Goal: Task Accomplishment & Management: Complete application form

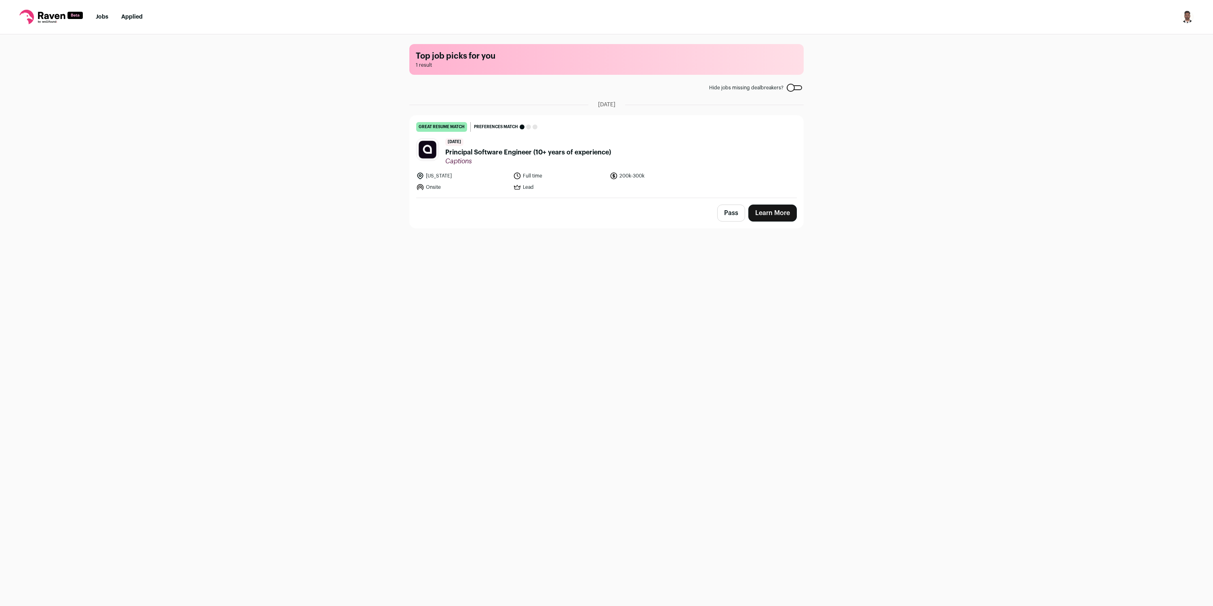
click at [572, 150] on span "Principal Software Engineer (10+ years of experience)" at bounding box center [528, 152] width 166 height 10
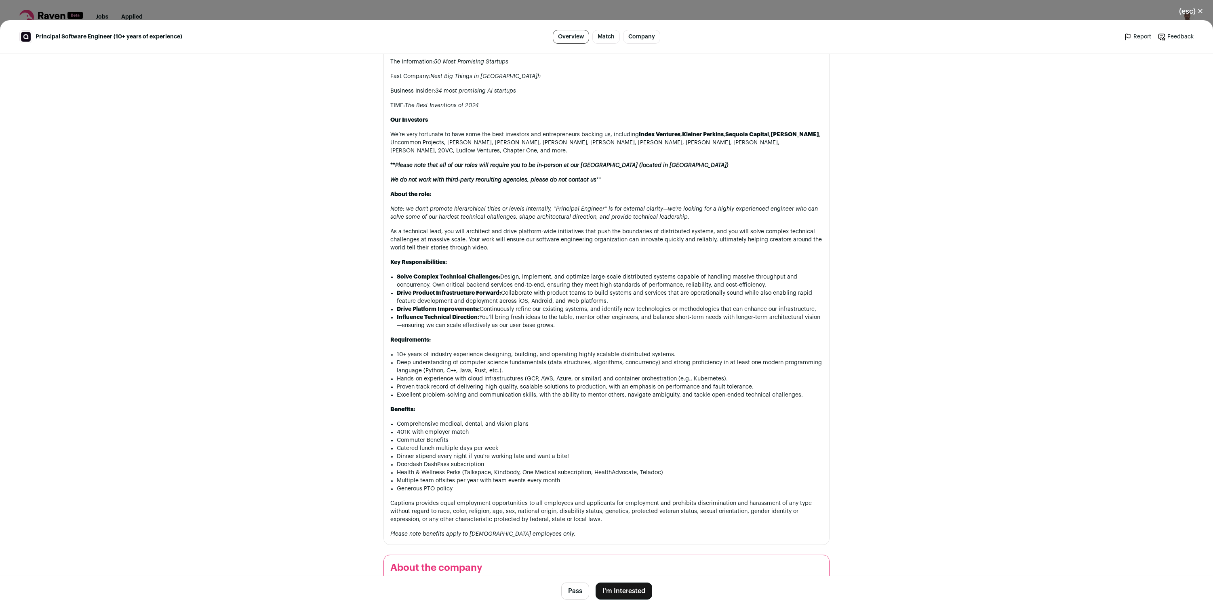
scroll to position [579, 0]
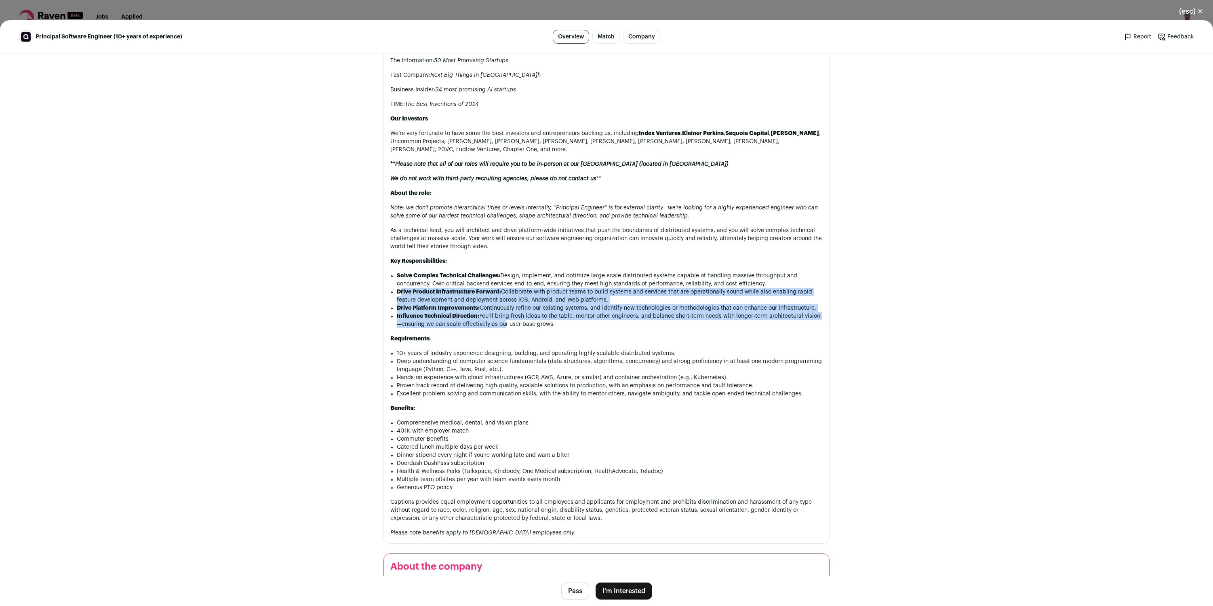
drag, startPoint x: 400, startPoint y: 284, endPoint x: 501, endPoint y: 318, distance: 106.8
click at [501, 318] on ul "Solve Complex Technical Challenges: Design, implement, and optimize large-scale…" at bounding box center [610, 299] width 426 height 57
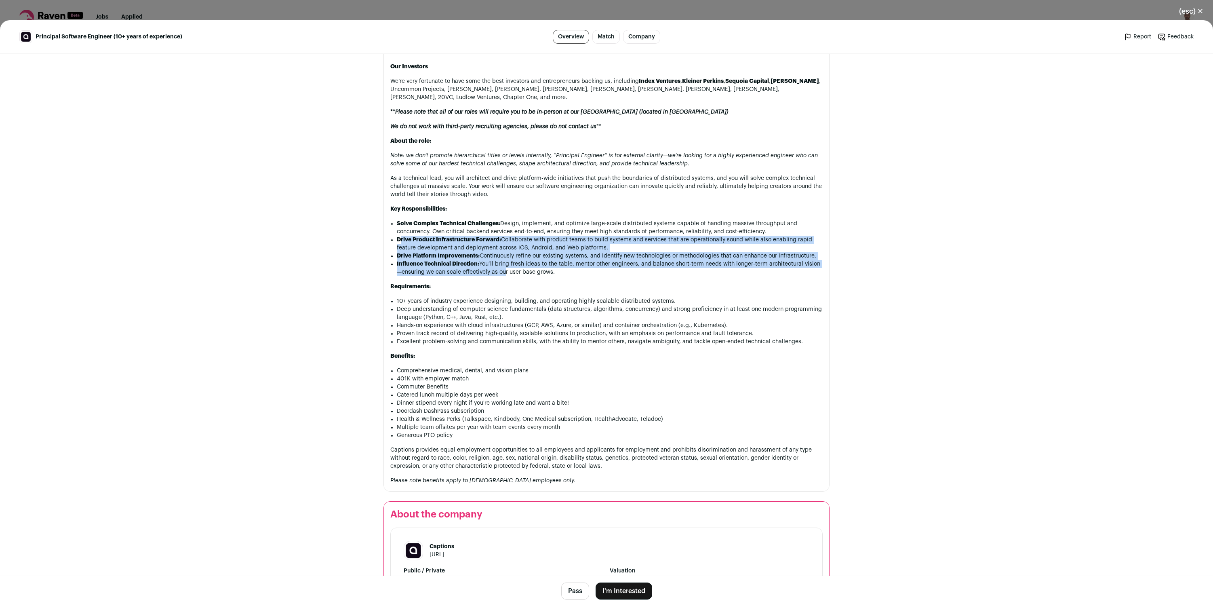
scroll to position [635, 0]
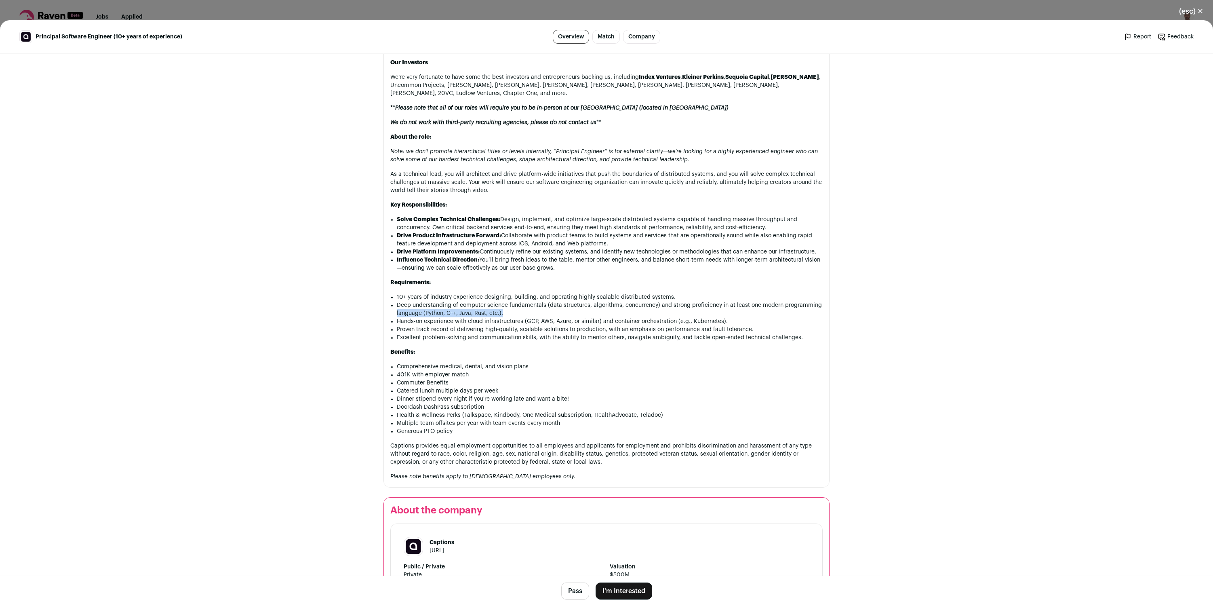
drag, startPoint x: 396, startPoint y: 308, endPoint x: 562, endPoint y: 309, distance: 166.0
click at [562, 309] on div "Captions is the leading AI video company—our mission is to empower anyone, anyw…" at bounding box center [606, 160] width 432 height 642
drag, startPoint x: 514, startPoint y: 317, endPoint x: 629, endPoint y: 320, distance: 114.8
click at [628, 320] on li "Hands-on experience with cloud infrastructures (GCP, AWS, Azure, or similar) an…" at bounding box center [610, 321] width 426 height 8
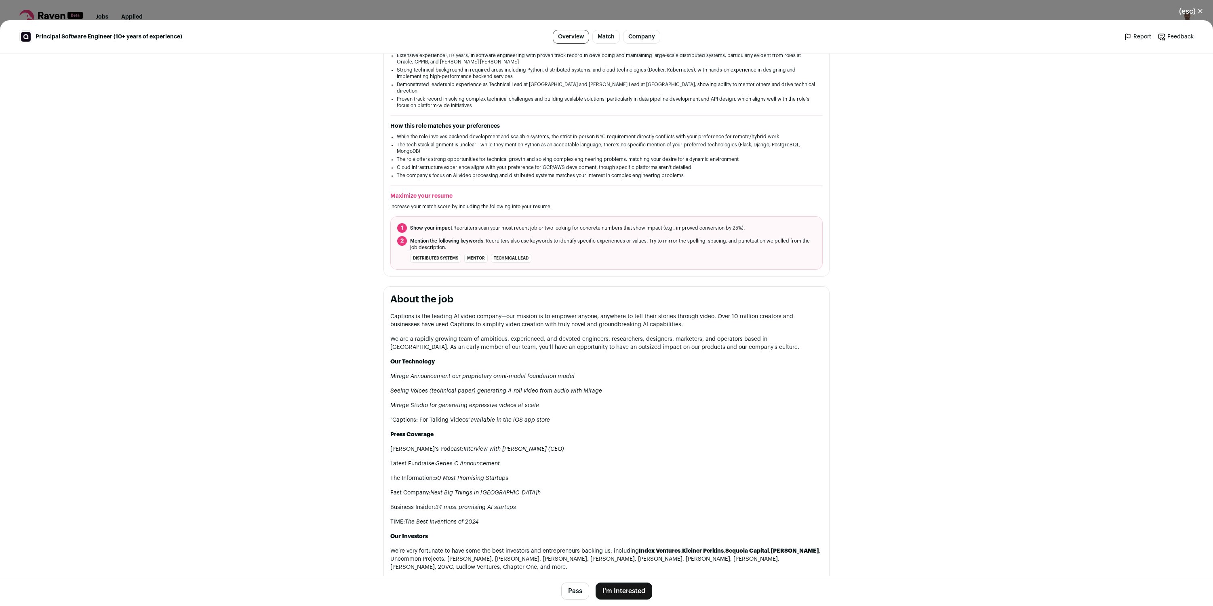
scroll to position [0, 0]
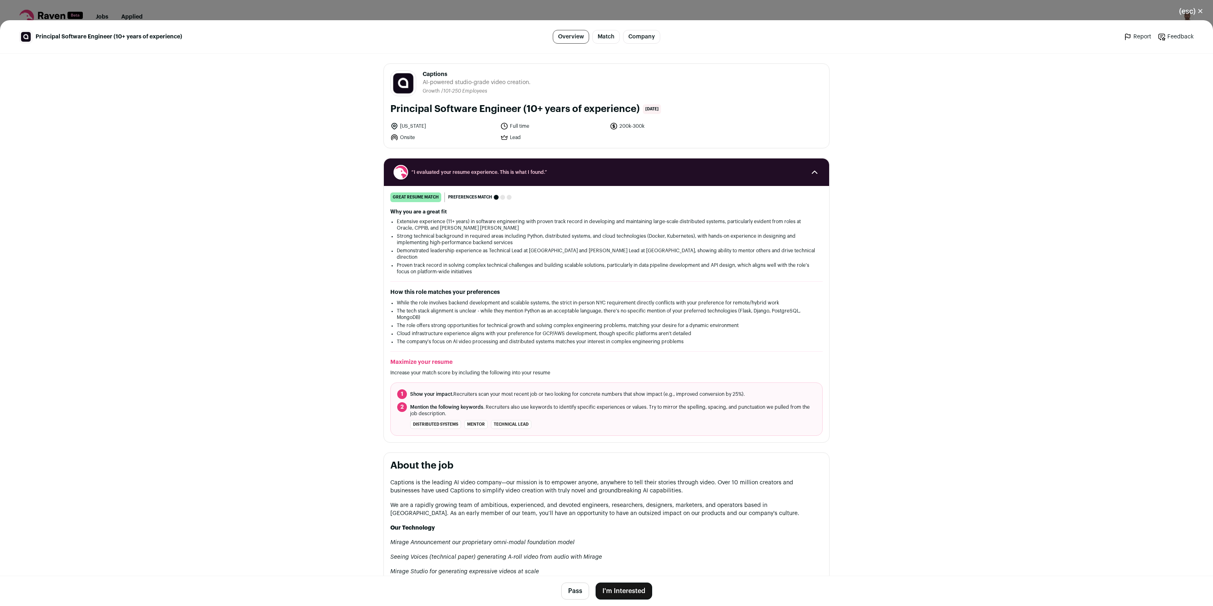
drag, startPoint x: 402, startPoint y: 138, endPoint x: 430, endPoint y: 139, distance: 28.3
click at [430, 139] on li "Onsite" at bounding box center [442, 137] width 105 height 8
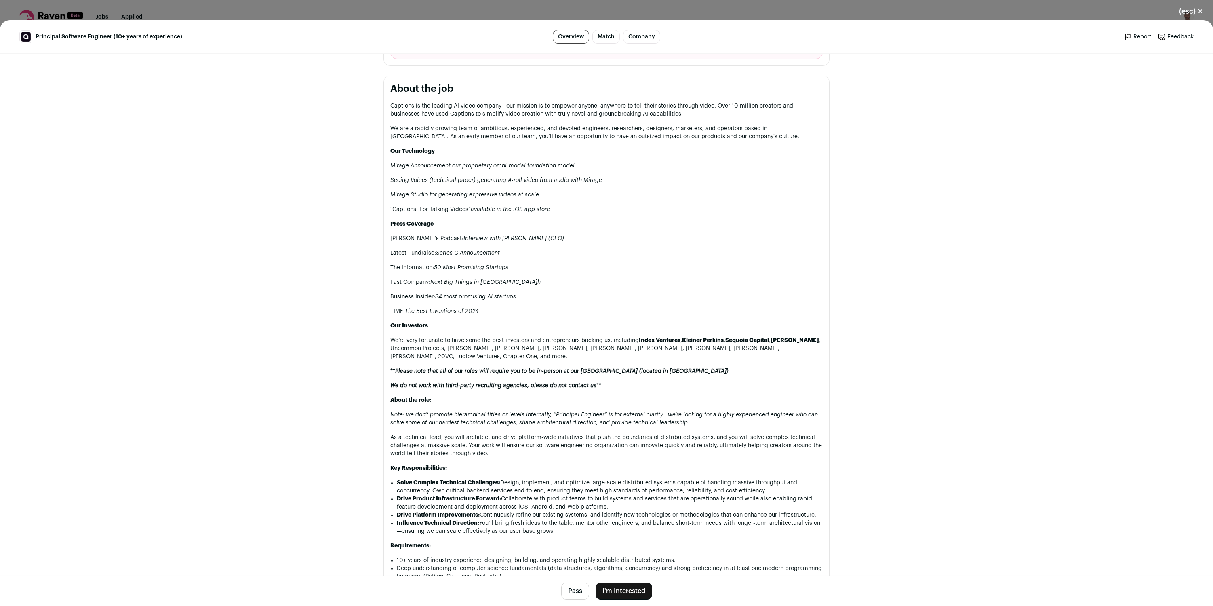
scroll to position [379, 0]
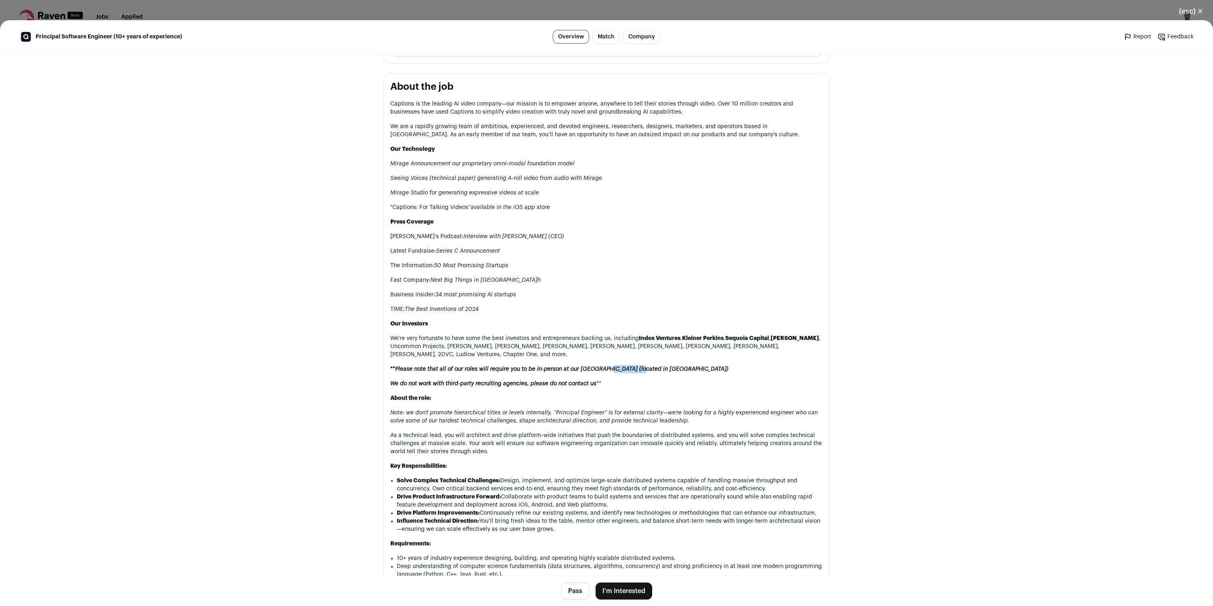
drag, startPoint x: 616, startPoint y: 361, endPoint x: 650, endPoint y: 362, distance: 34.0
click at [650, 366] on em "Please note that all of our roles will require you to be in-person at our [GEOG…" at bounding box center [561, 369] width 333 height 6
click at [625, 588] on button "I'm Interested" at bounding box center [623, 590] width 57 height 17
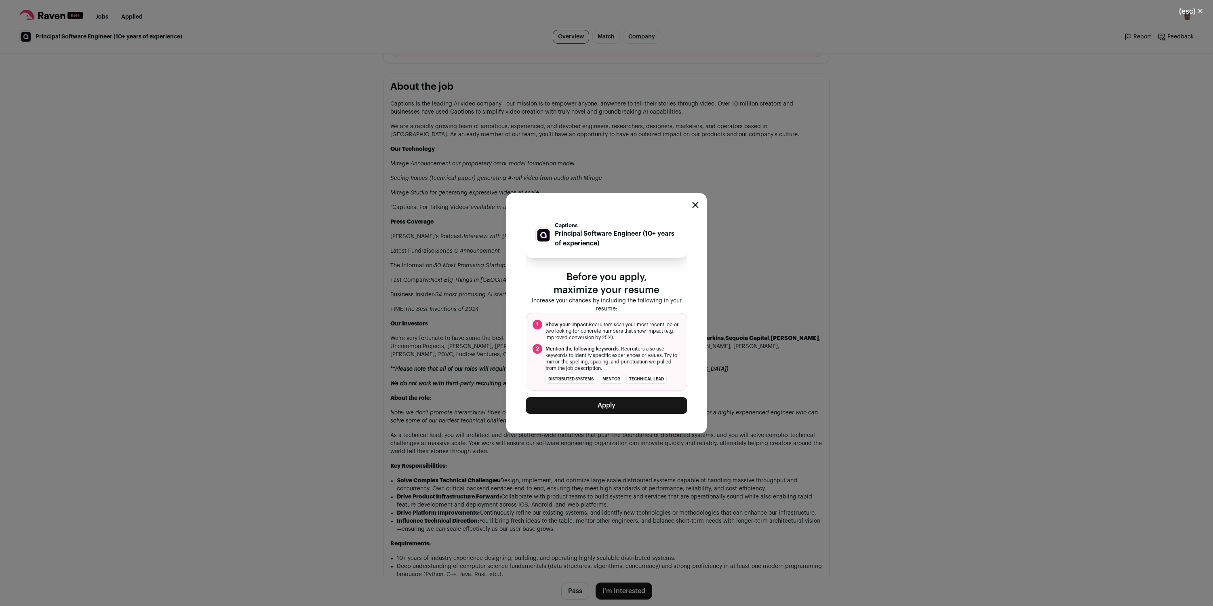
click at [636, 405] on button "Apply" at bounding box center [607, 405] width 162 height 17
